Goal: Use online tool/utility: Utilize a website feature to perform a specific function

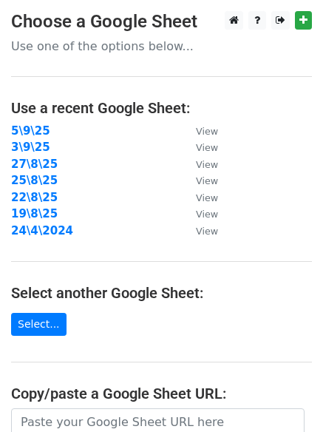
scroll to position [257, 0]
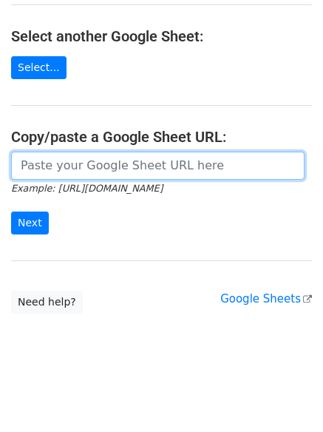
click at [101, 172] on input "url" at bounding box center [158, 166] width 294 height 28
paste input "https://docs.google.com/spreadsheets/d/1G3tbeW-cKV4sE4HOHVFQ9iGj5fxpgCfch1glGht…"
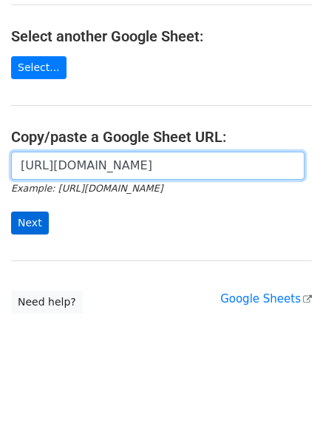
scroll to position [0, 317]
type input "https://docs.google.com/spreadsheets/d/1G3tbeW-cKV4sE4HOHVFQ9iGj5fxpgCfch1glGht…"
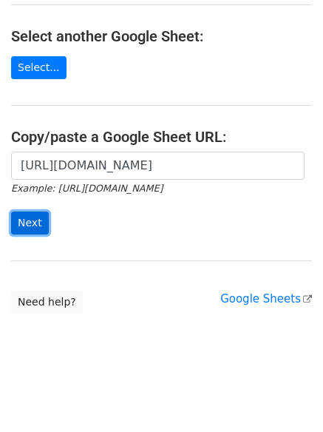
scroll to position [0, 0]
click at [26, 229] on input "Next" at bounding box center [30, 223] width 38 height 23
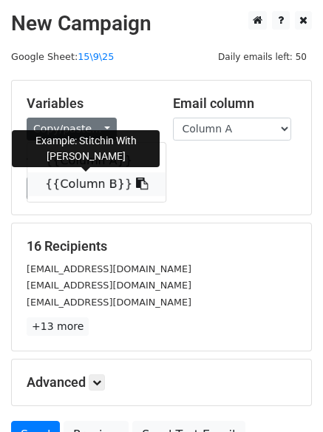
click at [87, 182] on link "{{Column B}}" at bounding box center [96, 184] width 138 height 24
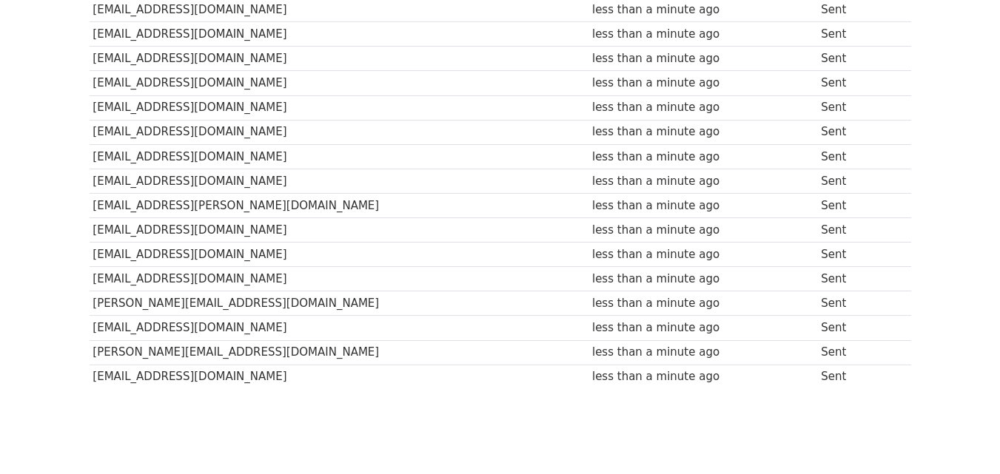
scroll to position [295, 0]
